Goal: Information Seeking & Learning: Learn about a topic

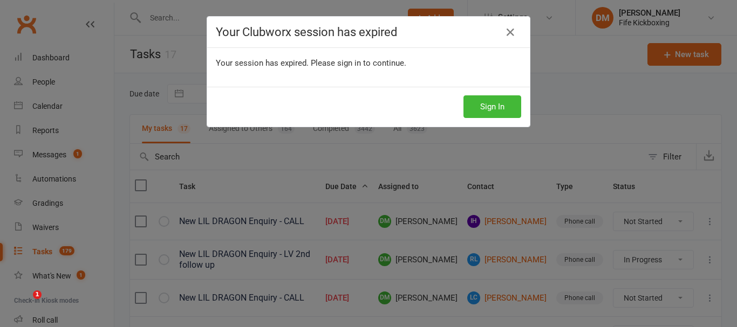
select select "started"
select select "waiting"
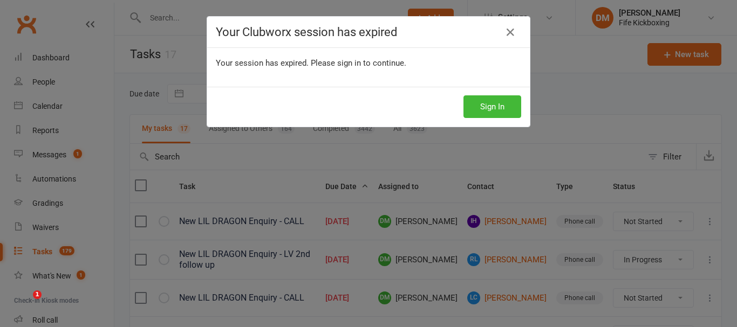
select select "waiting"
click at [487, 111] on button "Sign In" at bounding box center [492, 106] width 58 height 23
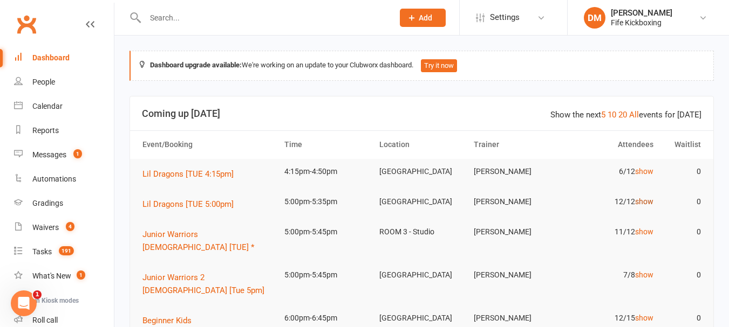
click at [642, 201] on link "show" at bounding box center [644, 201] width 18 height 9
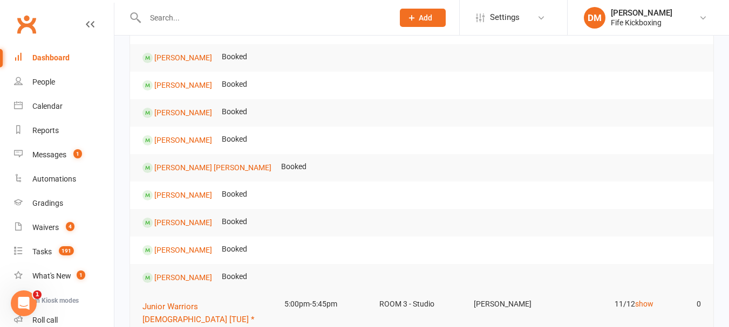
scroll to position [324, 0]
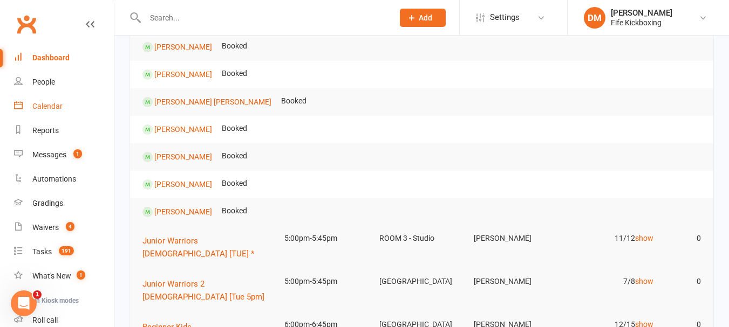
click at [42, 105] on div "Calendar" at bounding box center [47, 106] width 30 height 9
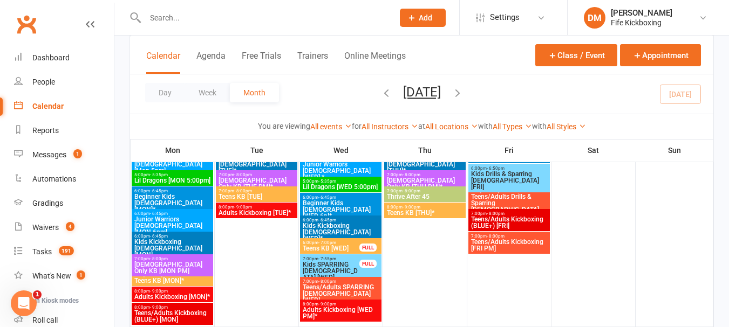
scroll to position [1133, 0]
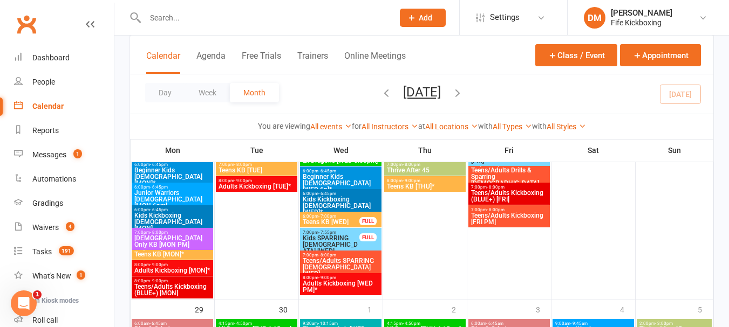
click at [314, 241] on span "Kids SPARRING [DEMOGRAPHIC_DATA] [WED]" at bounding box center [331, 244] width 58 height 19
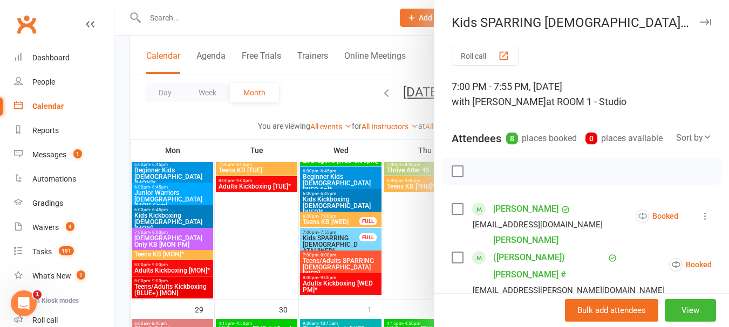
click at [366, 270] on div at bounding box center [421, 163] width 614 height 327
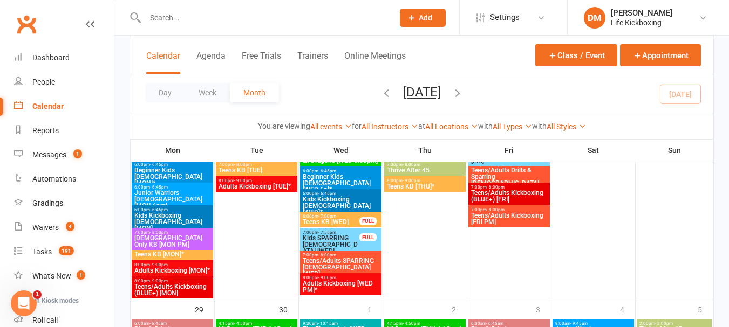
click at [340, 261] on span "Teens/Adults SPARRING [DEMOGRAPHIC_DATA] [WED]" at bounding box center [340, 267] width 77 height 19
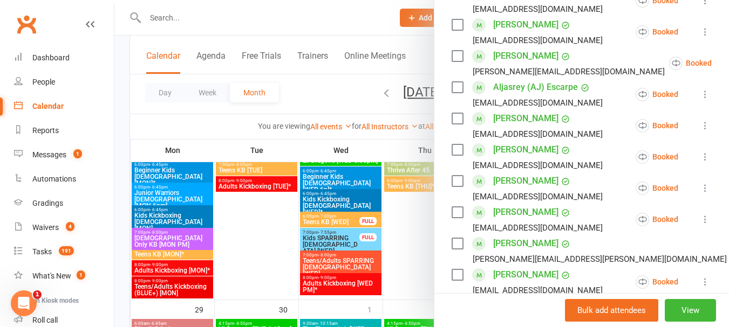
scroll to position [108, 0]
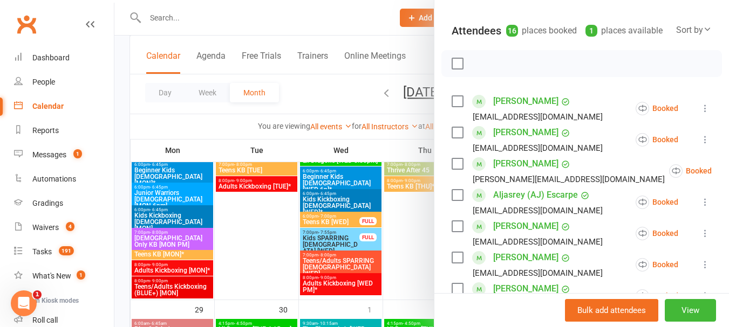
click at [340, 227] on div at bounding box center [421, 163] width 614 height 327
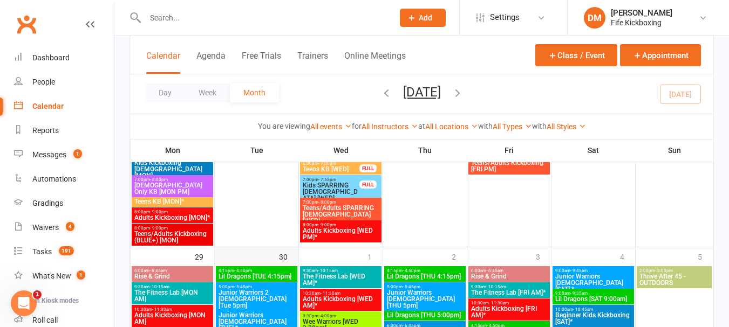
scroll to position [1187, 0]
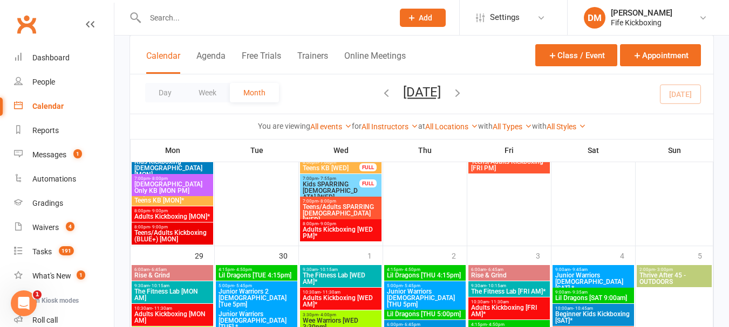
click at [148, 237] on span "Teens/Adults Kickboxing (BLUE+) [MON]" at bounding box center [172, 236] width 77 height 13
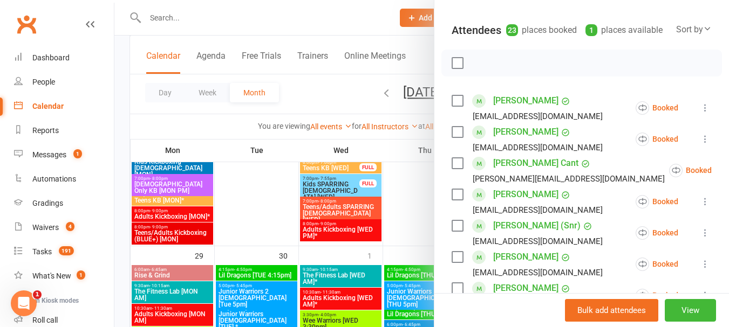
scroll to position [108, 0]
click at [283, 174] on div at bounding box center [421, 163] width 614 height 327
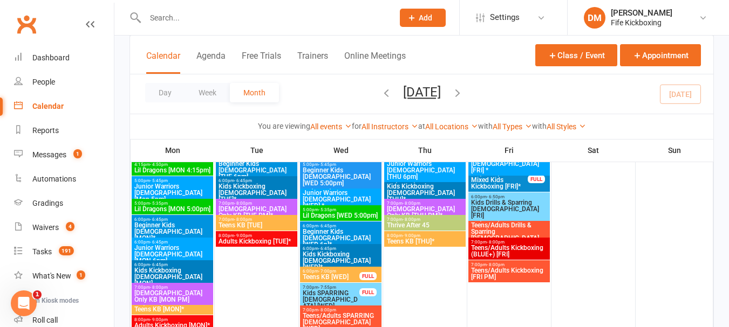
scroll to position [1079, 0]
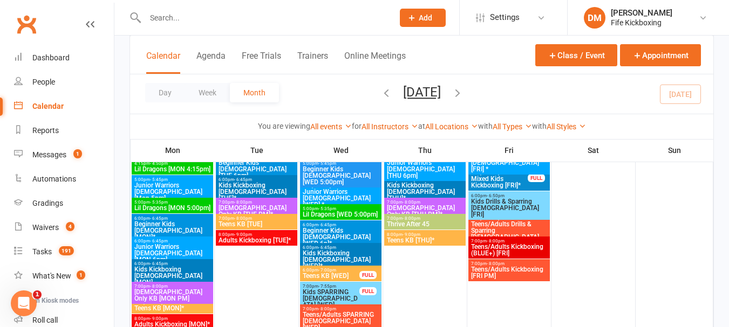
click at [521, 270] on span "Teens/Adults Kickboxing [FRI PM]" at bounding box center [508, 272] width 77 height 13
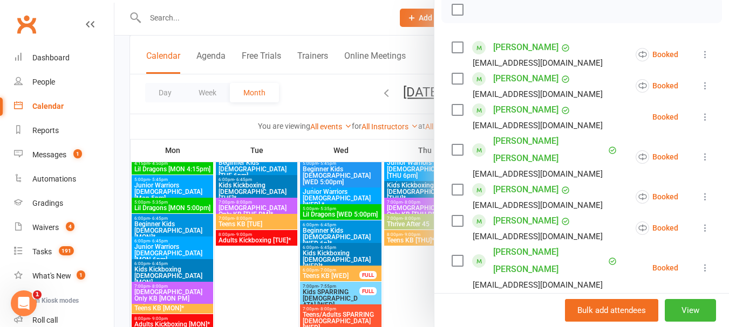
scroll to position [216, 0]
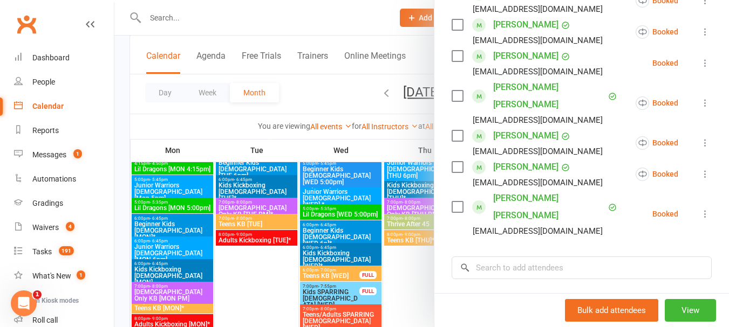
click at [425, 234] on div at bounding box center [421, 163] width 614 height 327
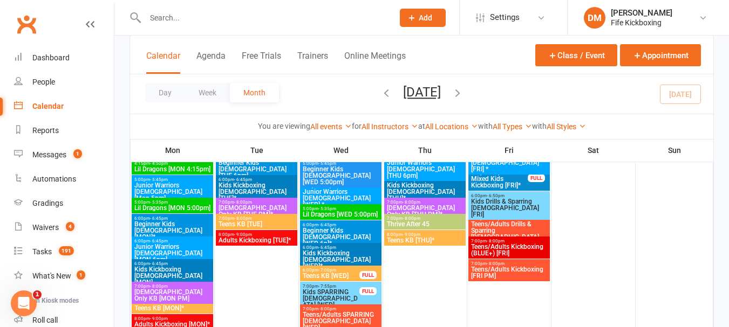
click at [508, 273] on span "Teens/Adults Kickboxing [FRI PM]" at bounding box center [508, 272] width 77 height 13
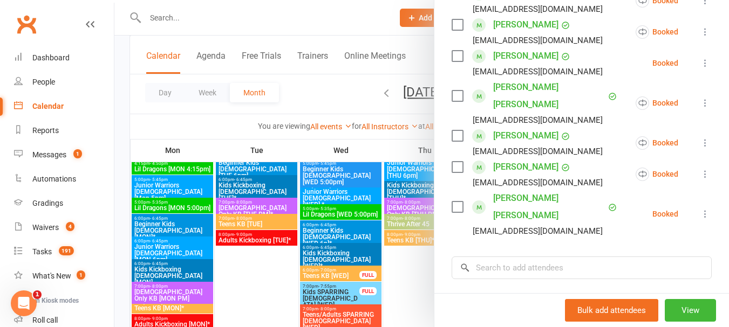
click at [377, 248] on div at bounding box center [421, 163] width 614 height 327
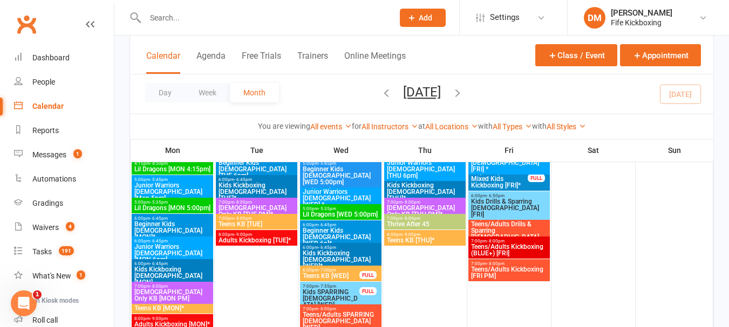
click at [500, 245] on span "Teens/Adults Kickboxing (BLUE+) [FRI]" at bounding box center [508, 250] width 77 height 13
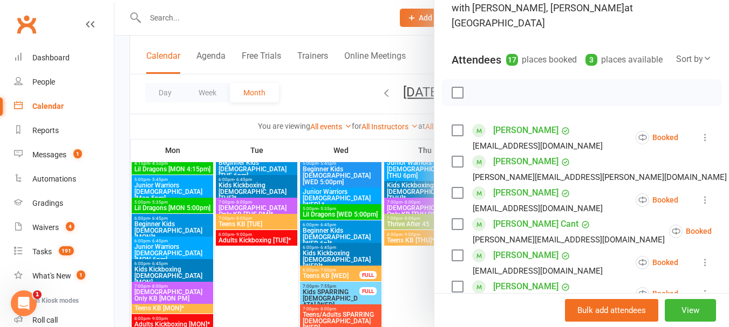
scroll to position [54, 0]
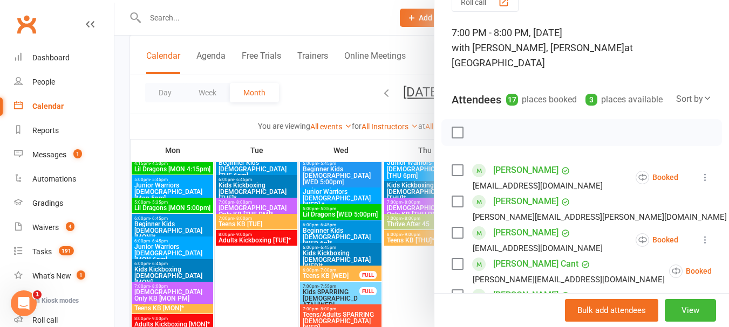
click at [382, 214] on div at bounding box center [421, 163] width 614 height 327
